Goal: Task Accomplishment & Management: Complete application form

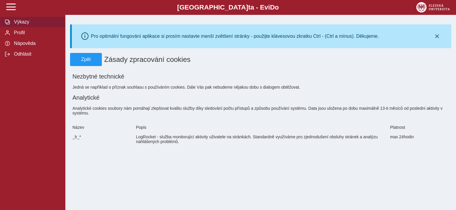
click at [15, 25] on span "Výkazy" at bounding box center [36, 21] width 48 height 5
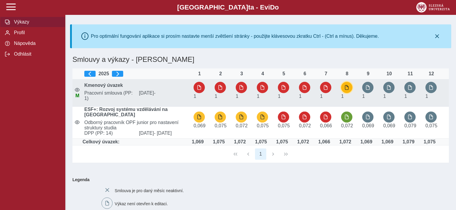
click at [347, 86] on span "button" at bounding box center [346, 87] width 5 height 5
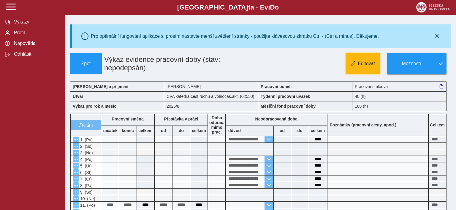
click at [376, 61] on button "Editovat" at bounding box center [363, 63] width 34 height 21
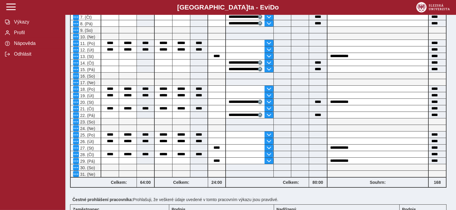
scroll to position [163, 0]
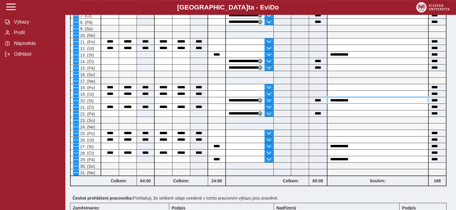
drag, startPoint x: 357, startPoint y: 98, endPoint x: 326, endPoint y: 99, distance: 31.2
click at [328, 99] on input "**********" at bounding box center [378, 100] width 101 height 6
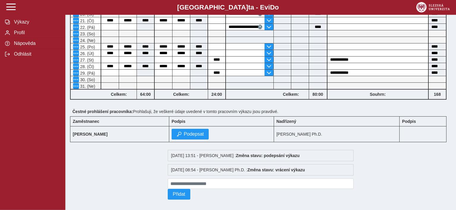
scroll to position [254, 0]
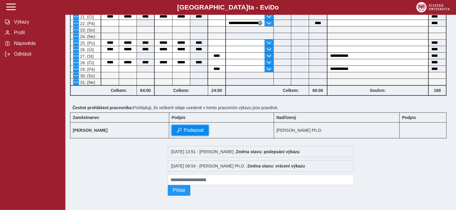
click at [204, 128] on span "Podepsat" at bounding box center [194, 129] width 20 height 5
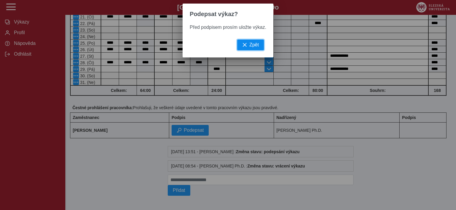
click at [254, 45] on span "Zpět" at bounding box center [254, 44] width 10 height 5
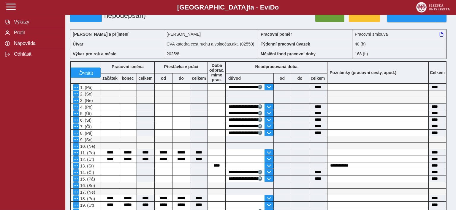
scroll to position [8, 0]
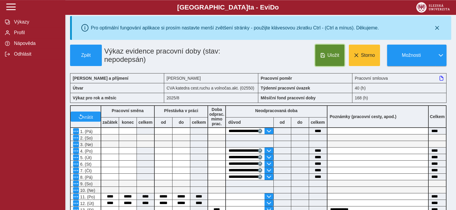
click at [328, 56] on span "Uložit" at bounding box center [334, 55] width 12 height 5
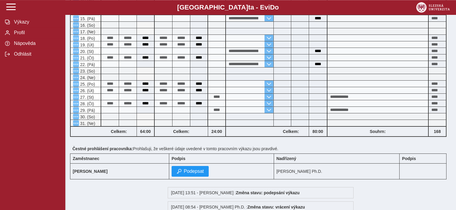
scroll to position [235, 0]
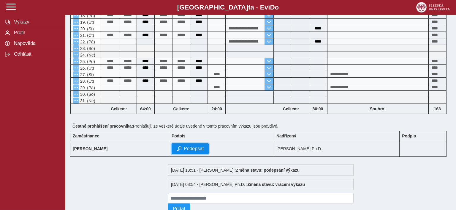
click at [204, 148] on span "Podepsat" at bounding box center [194, 148] width 20 height 5
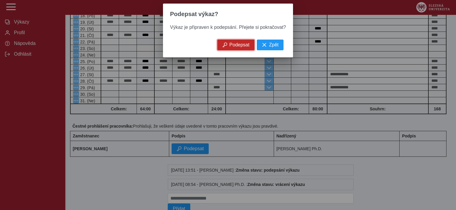
click at [238, 45] on span "Podepsat" at bounding box center [240, 44] width 20 height 5
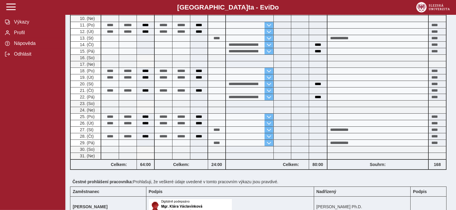
scroll to position [183, 0]
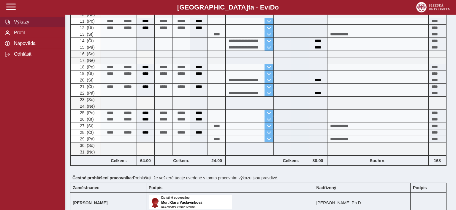
click at [24, 25] on span "Výkazy" at bounding box center [36, 21] width 48 height 5
